Goal: Information Seeking & Learning: Learn about a topic

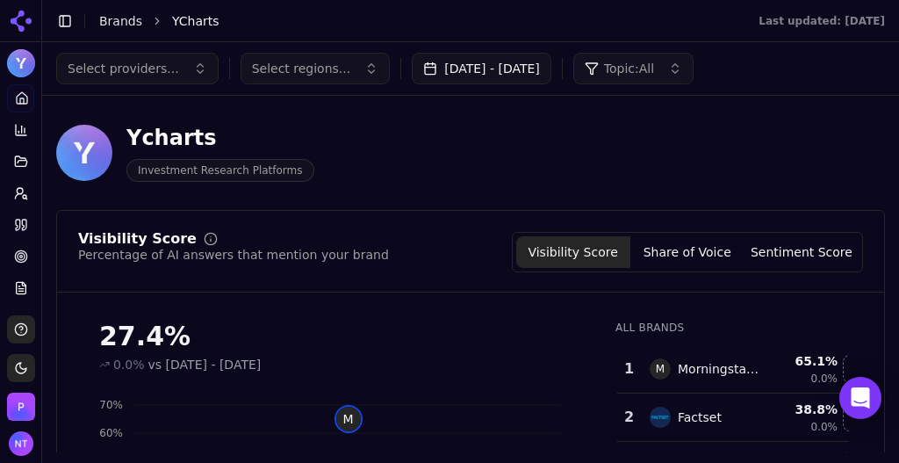
click at [126, 18] on link "Brands" at bounding box center [120, 21] width 43 height 14
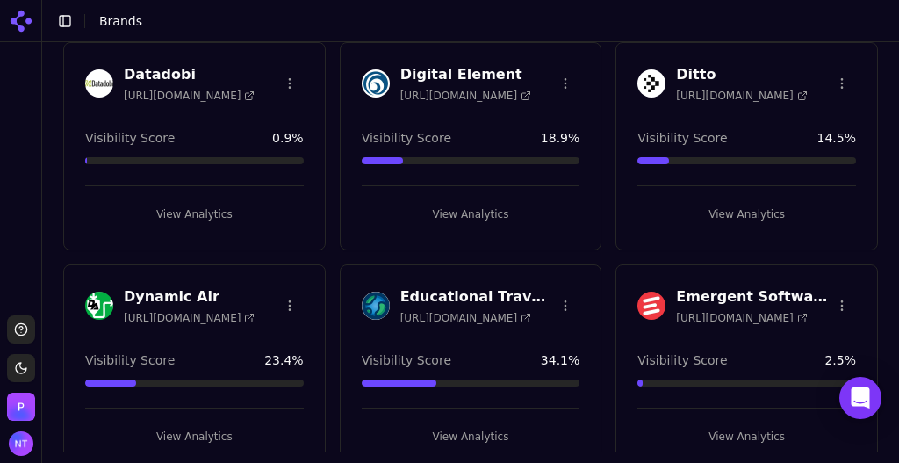
scroll to position [969, 0]
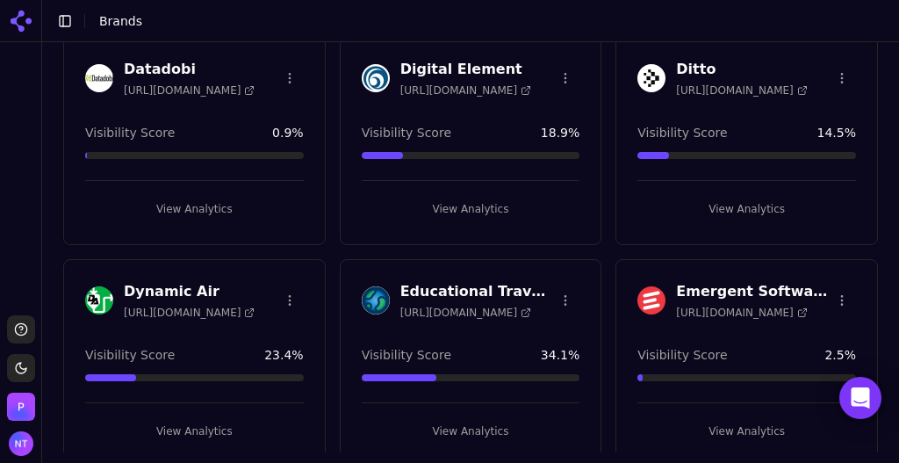
click at [452, 419] on button "View Analytics" at bounding box center [471, 431] width 219 height 28
